Goal: Task Accomplishment & Management: Use online tool/utility

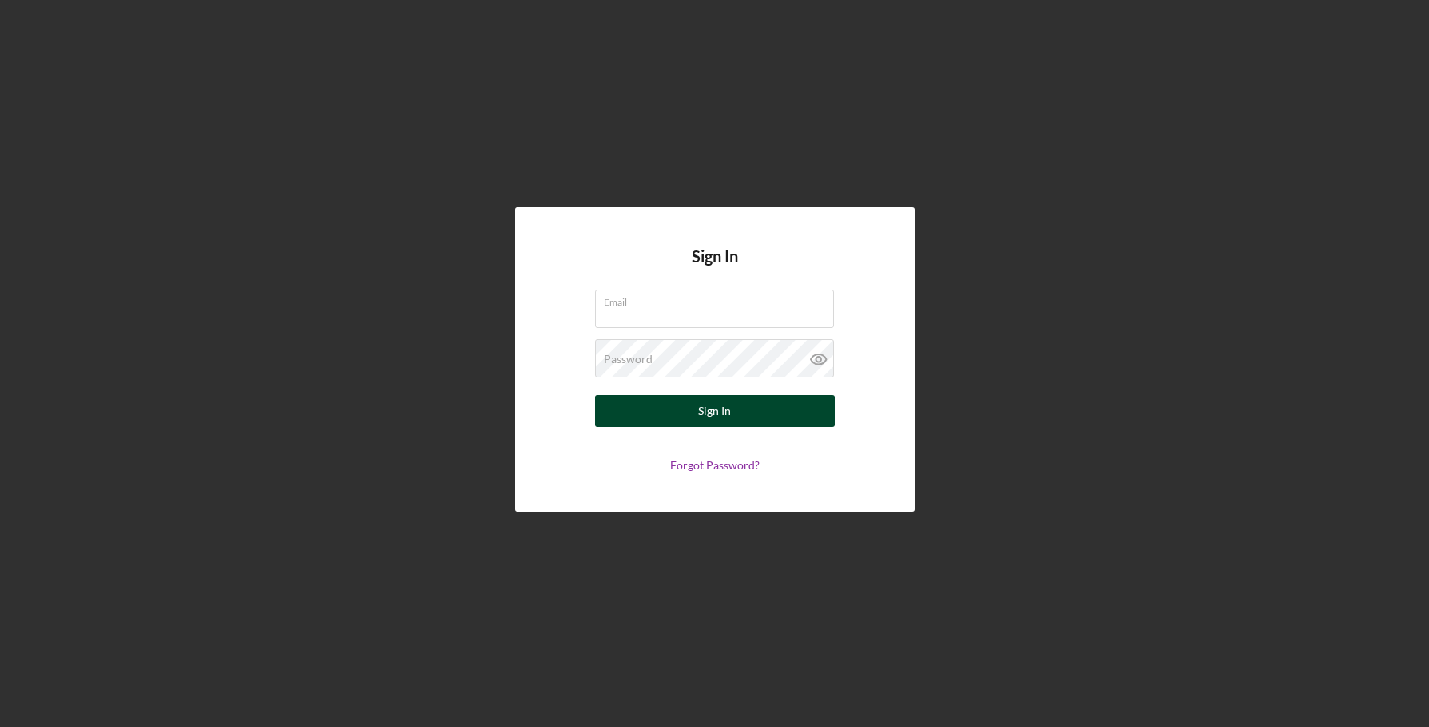
type input "[EMAIL_ADDRESS][DOMAIN_NAME]"
click at [704, 402] on div "Sign In" at bounding box center [714, 411] width 33 height 32
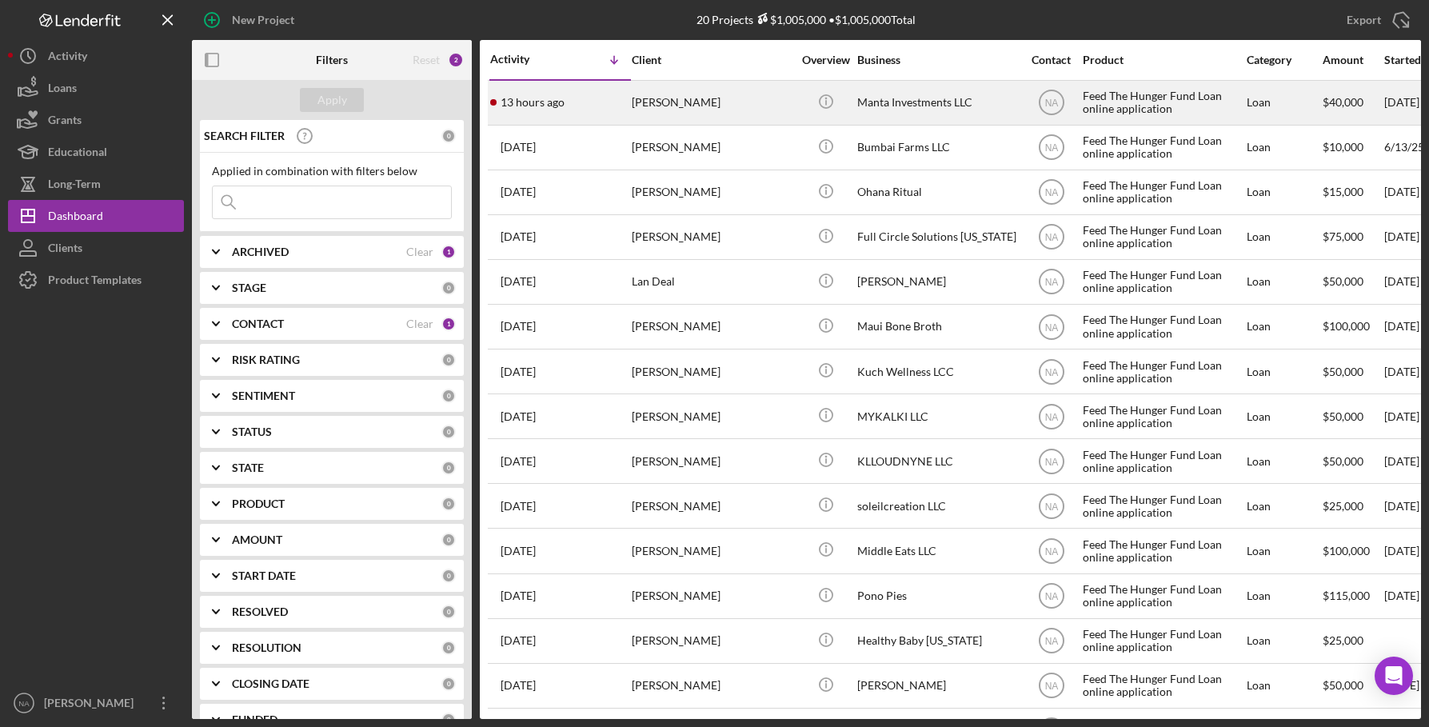
click at [741, 96] on div "[PERSON_NAME]" at bounding box center [712, 103] width 160 height 42
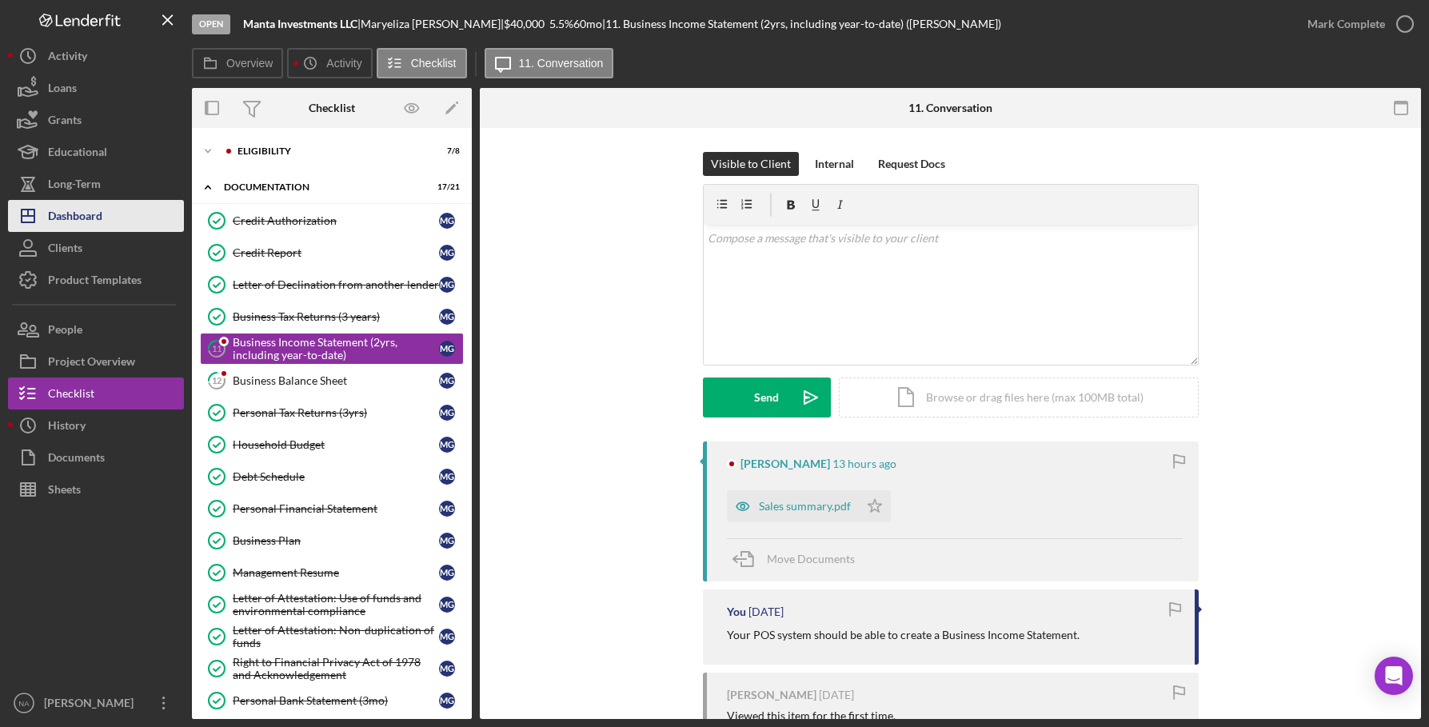
click at [109, 214] on button "Icon/Dashboard Dashboard" at bounding box center [96, 216] width 176 height 32
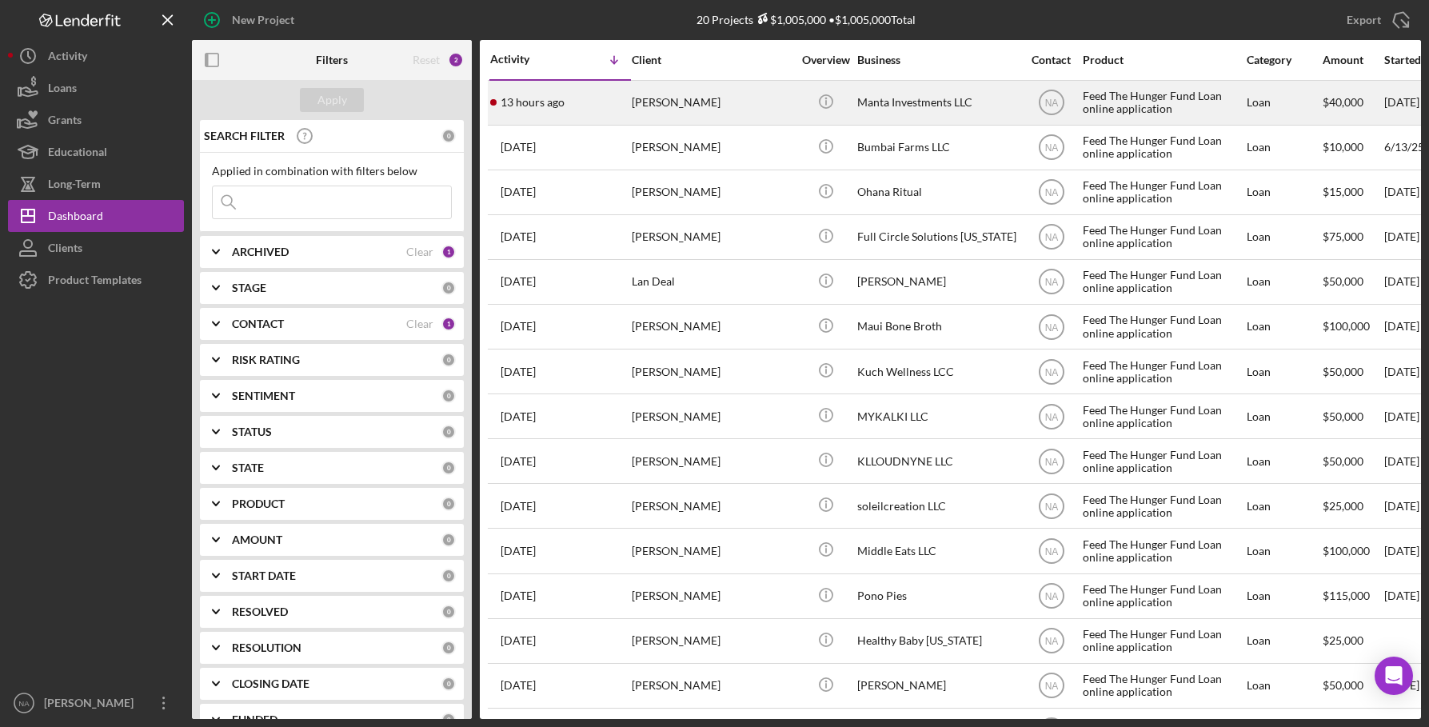
click at [760, 99] on div "[PERSON_NAME]" at bounding box center [712, 103] width 160 height 42
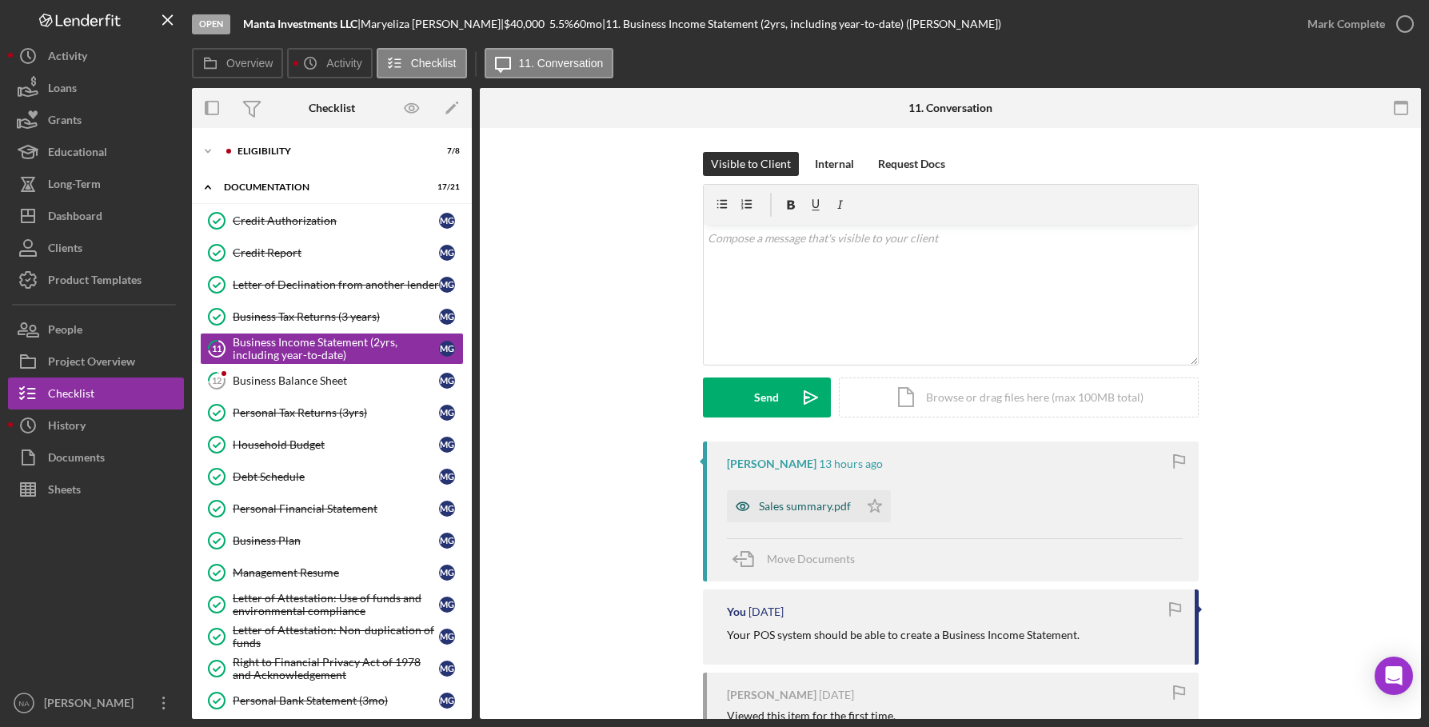
click at [791, 503] on div "Sales summary.pdf" at bounding box center [805, 506] width 92 height 13
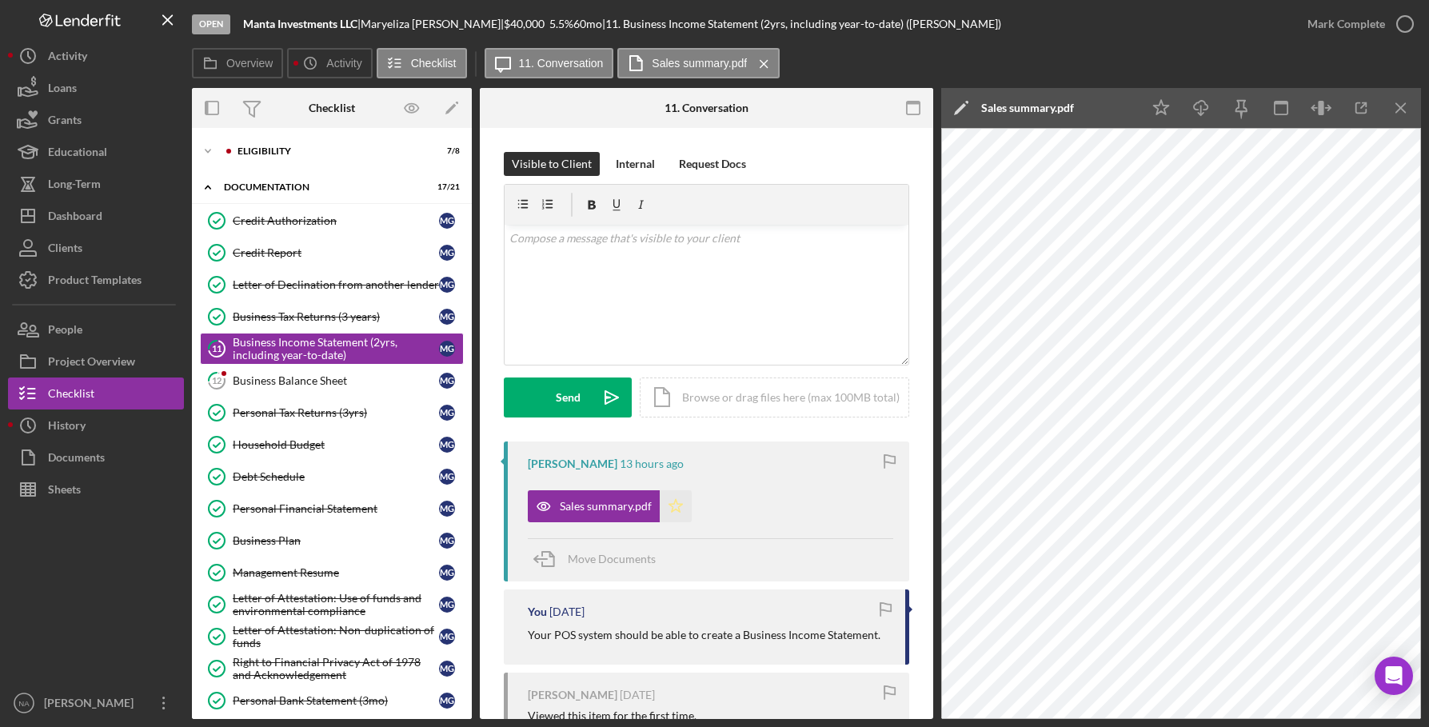
click at [676, 502] on polygon "button" at bounding box center [676, 505] width 14 height 13
click at [289, 378] on div "Business Balance Sheet" at bounding box center [336, 380] width 206 height 13
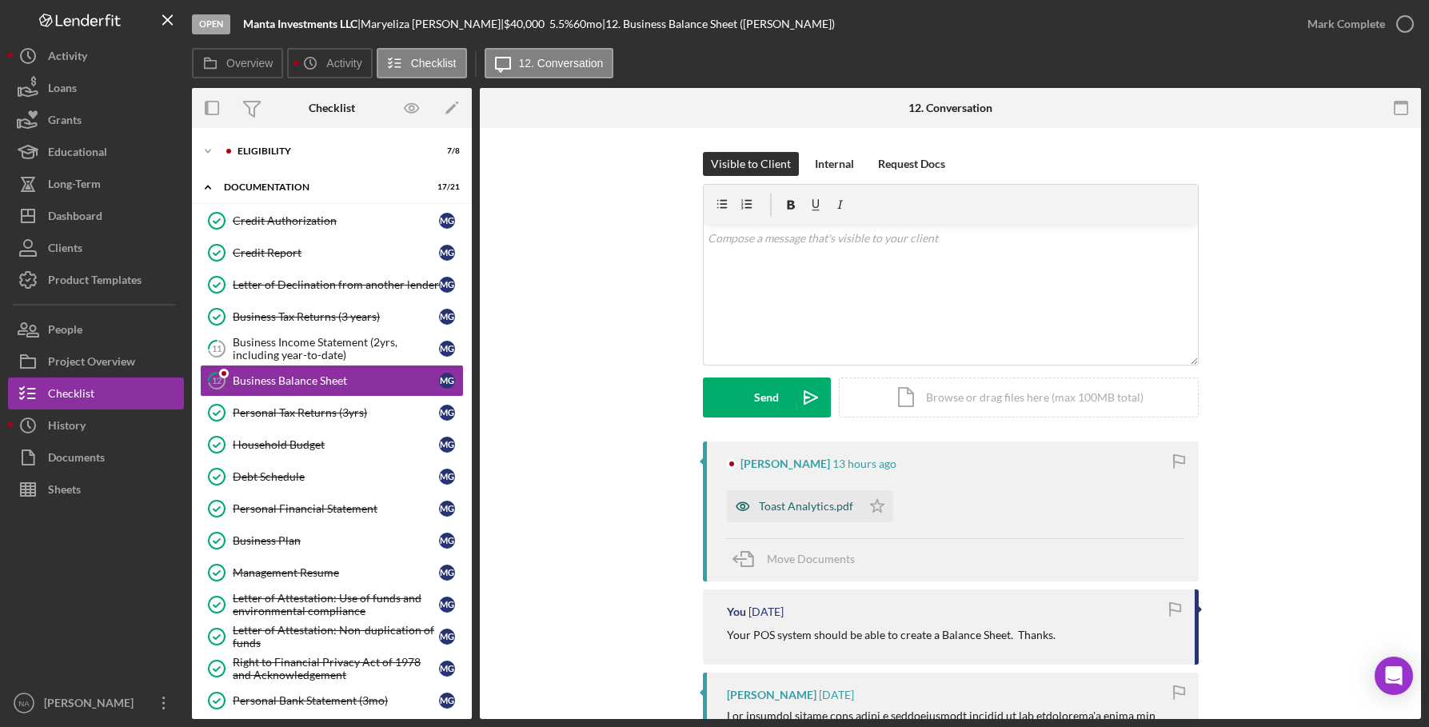
click at [789, 501] on div "Toast Analytics.pdf" at bounding box center [806, 506] width 94 height 13
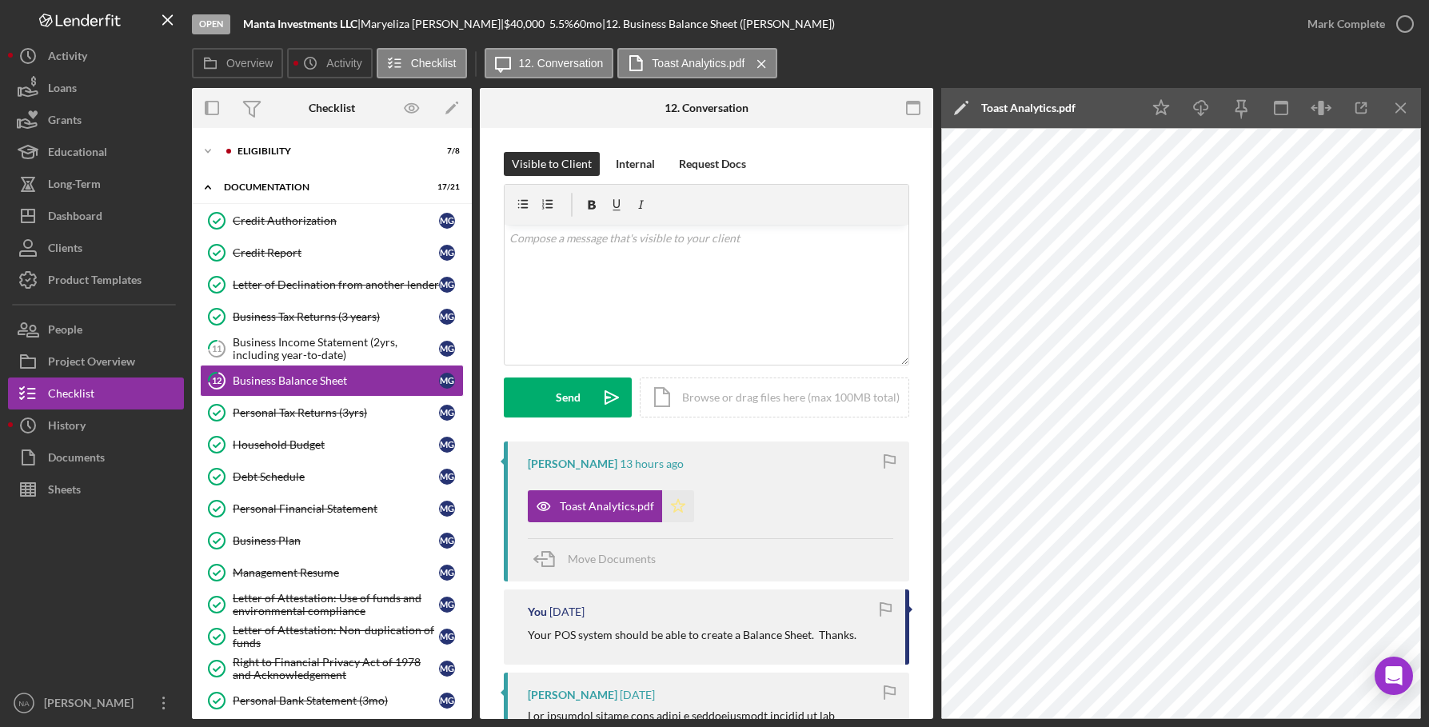
click at [680, 504] on polygon "button" at bounding box center [679, 505] width 14 height 13
click at [330, 562] on link "Management Resume Management Resume M G" at bounding box center [332, 573] width 264 height 32
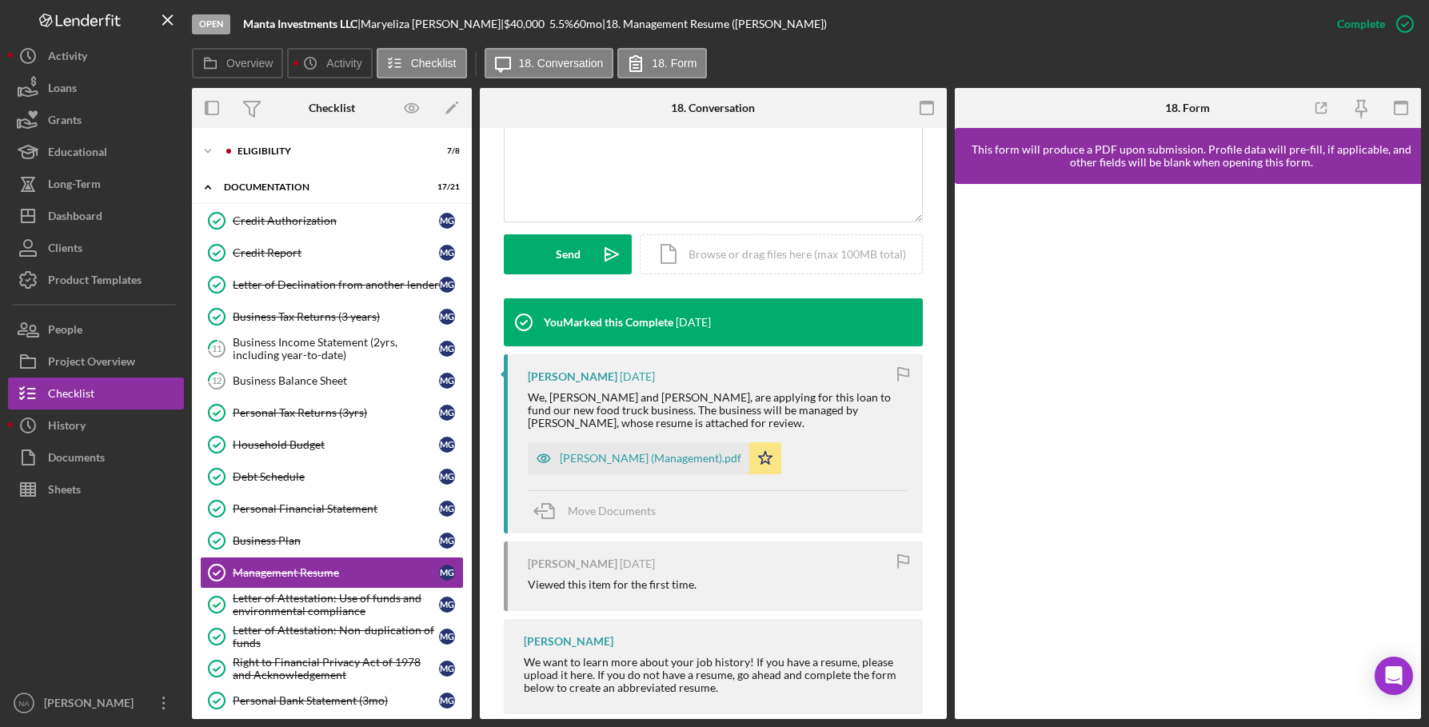
scroll to position [390, 0]
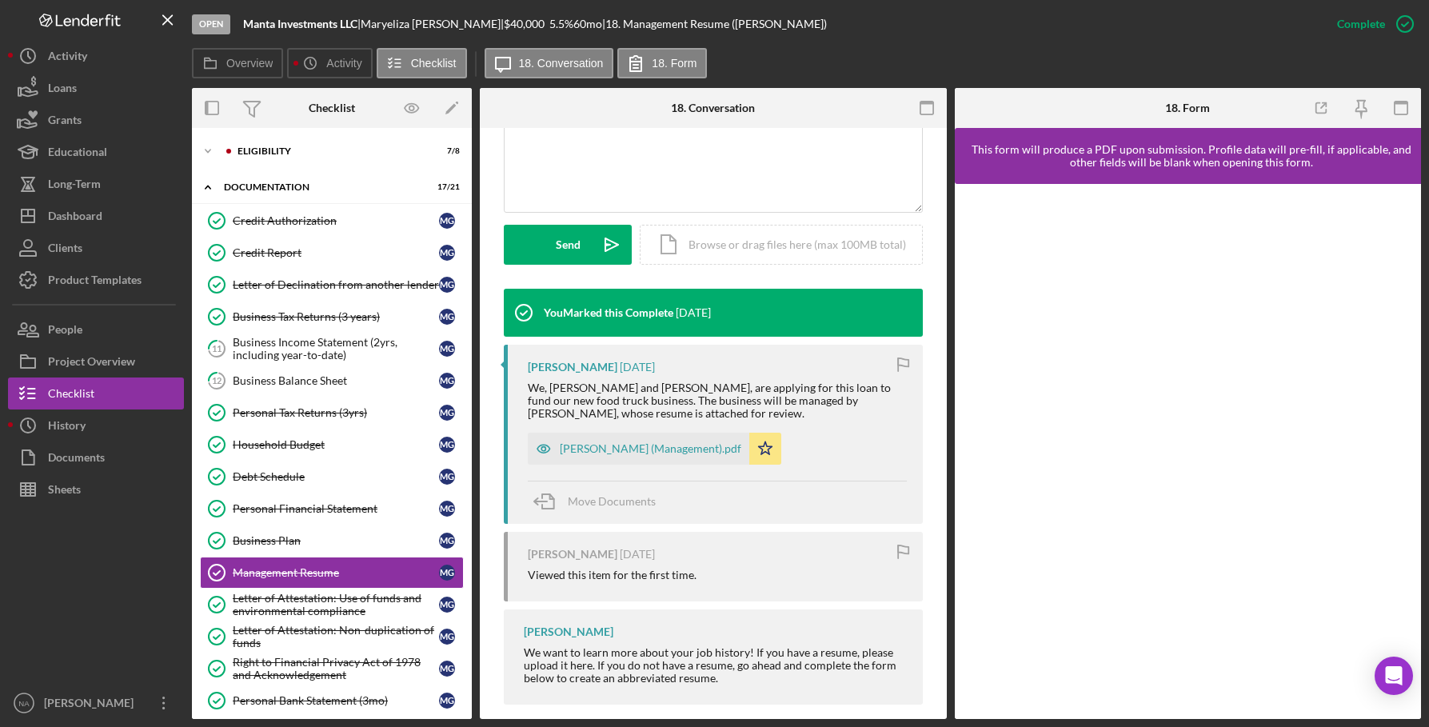
click at [606, 433] on div "[PERSON_NAME] (Management).pdf" at bounding box center [638, 449] width 221 height 32
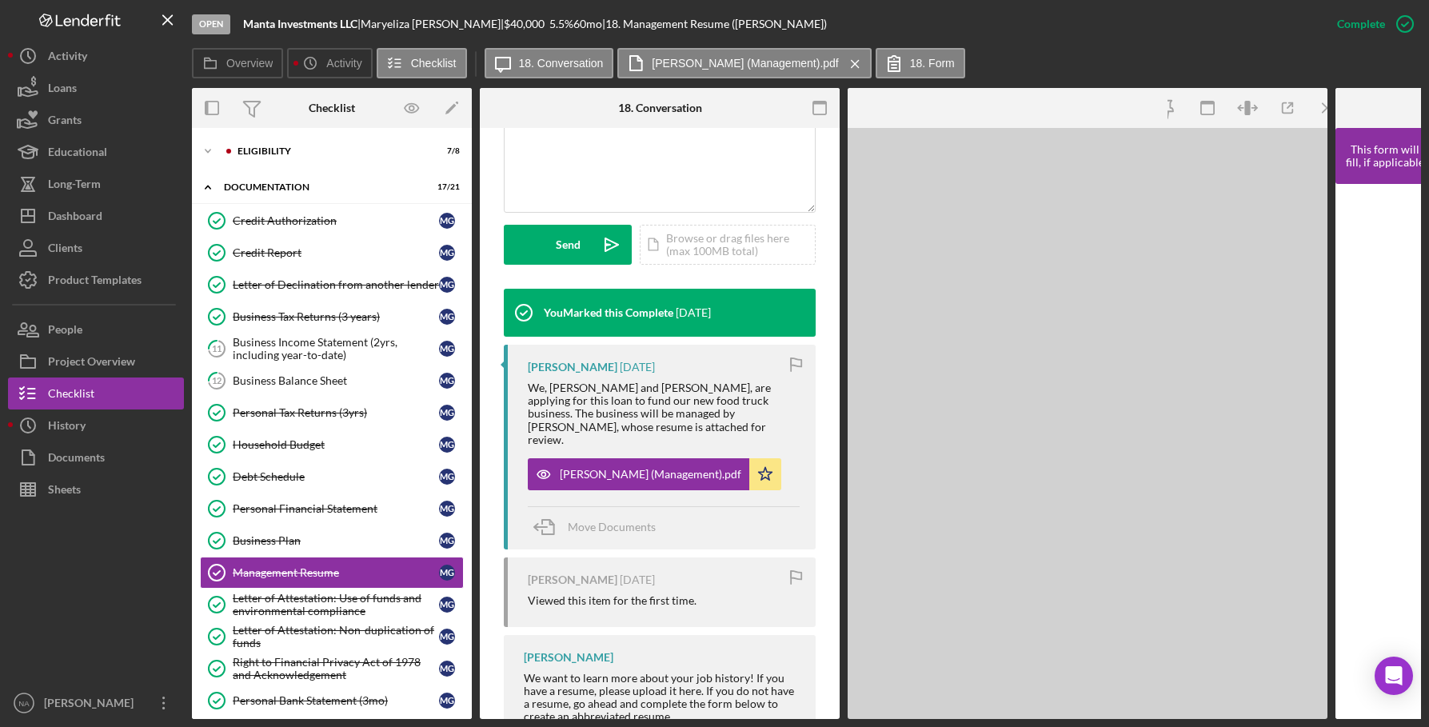
scroll to position [408, 0]
